Goal: Find specific page/section

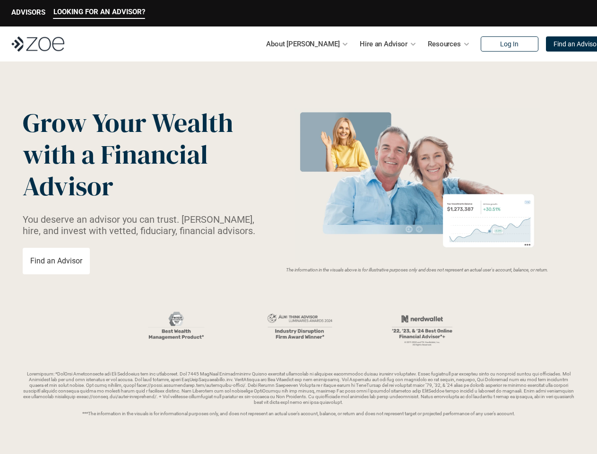
click at [298, 227] on img at bounding box center [417, 185] width 252 height 154
click at [99, 13] on p "LOOKING FOR AN ADVISOR?" at bounding box center [99, 12] width 92 height 9
click at [28, 13] on p "ADVISORS" at bounding box center [28, 12] width 34 height 9
